Goal: Transaction & Acquisition: Book appointment/travel/reservation

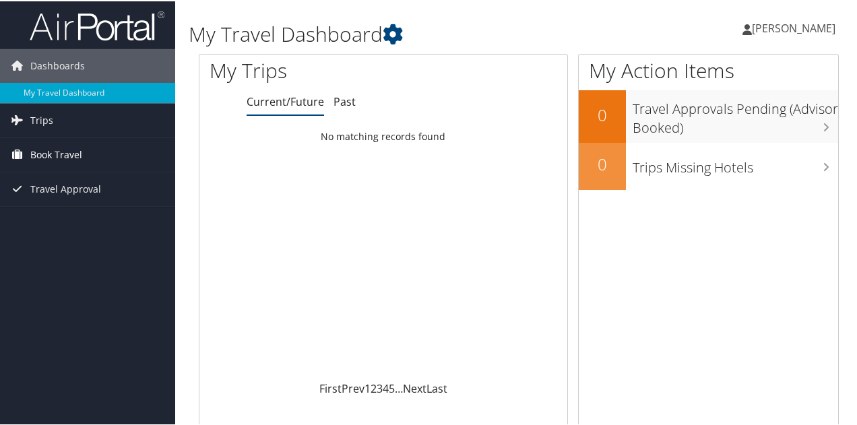
click at [43, 149] on span "Book Travel" at bounding box center [56, 154] width 52 height 34
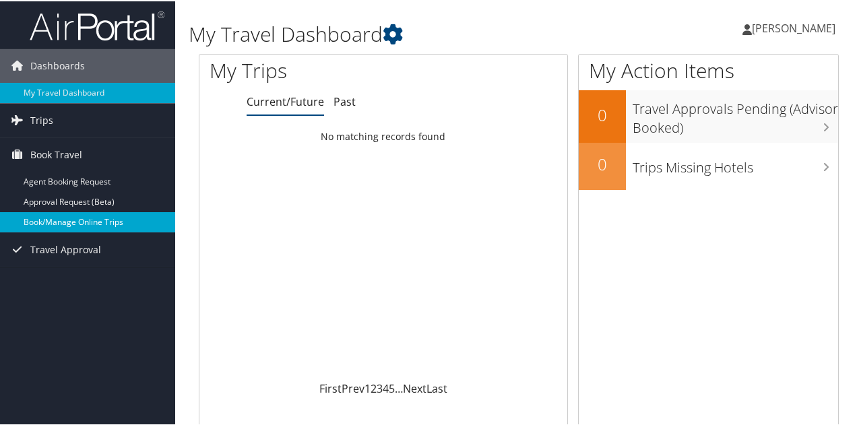
click at [99, 224] on link "Book/Manage Online Trips" at bounding box center [87, 221] width 175 height 20
